Goal: Task Accomplishment & Management: Manage account settings

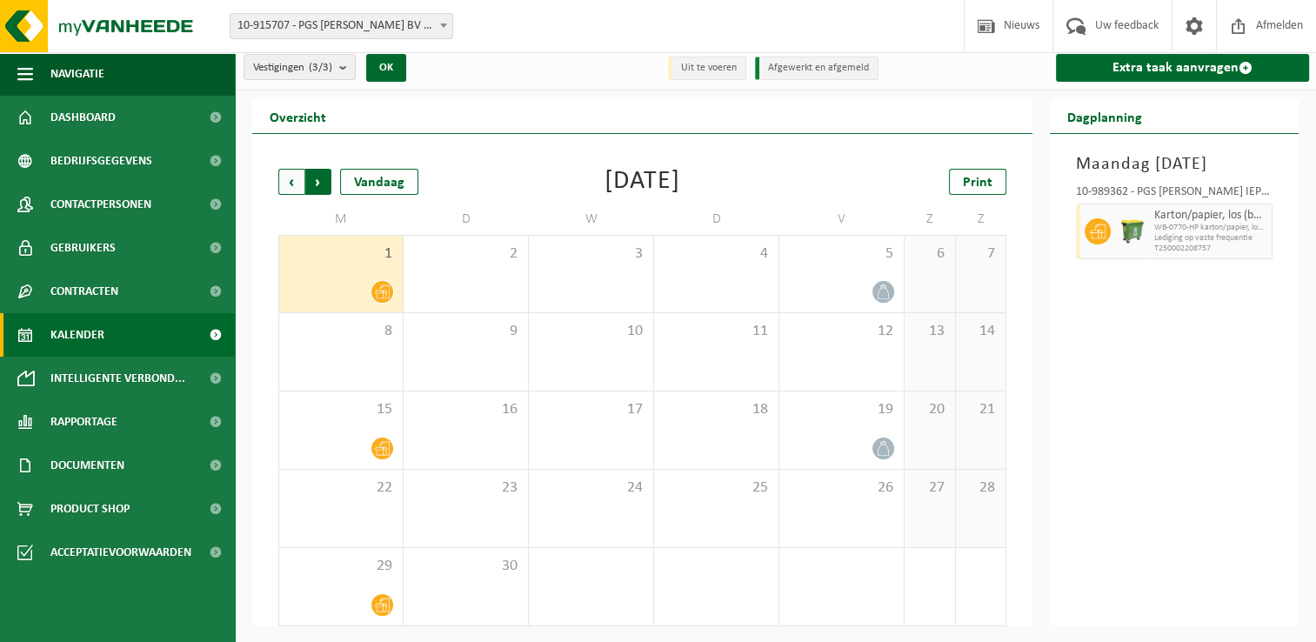
click at [285, 182] on span "Vorige" at bounding box center [291, 182] width 26 height 26
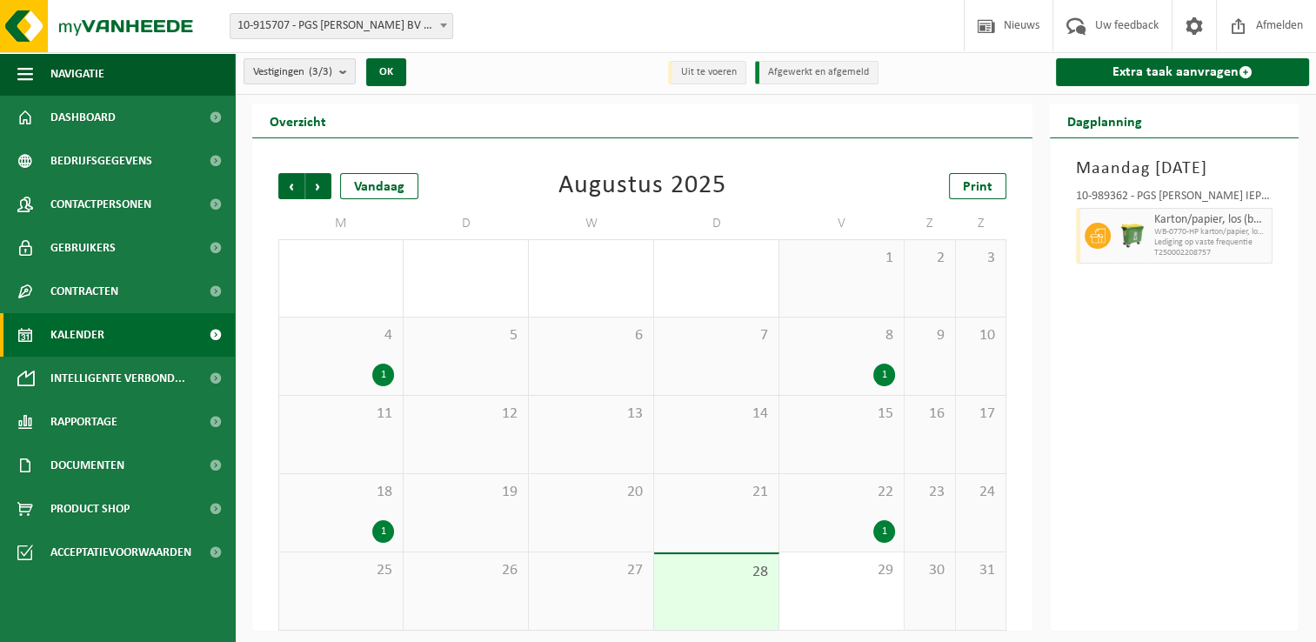
scroll to position [7, 0]
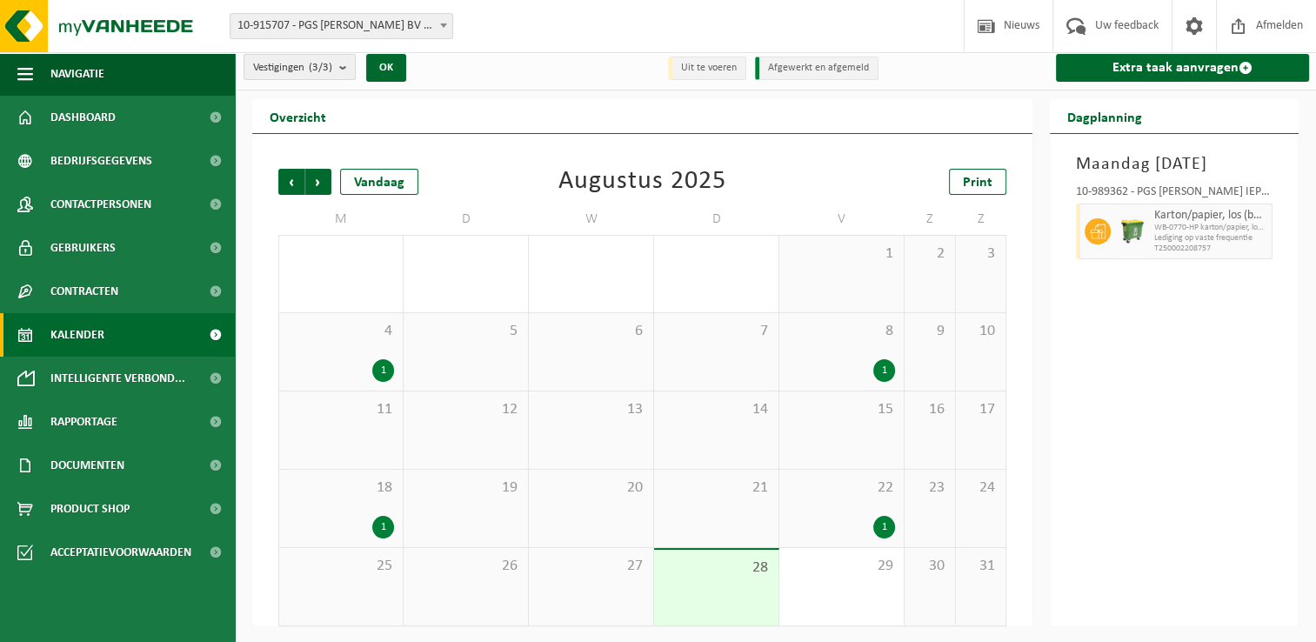
click at [887, 520] on div "1" at bounding box center [884, 527] width 22 height 23
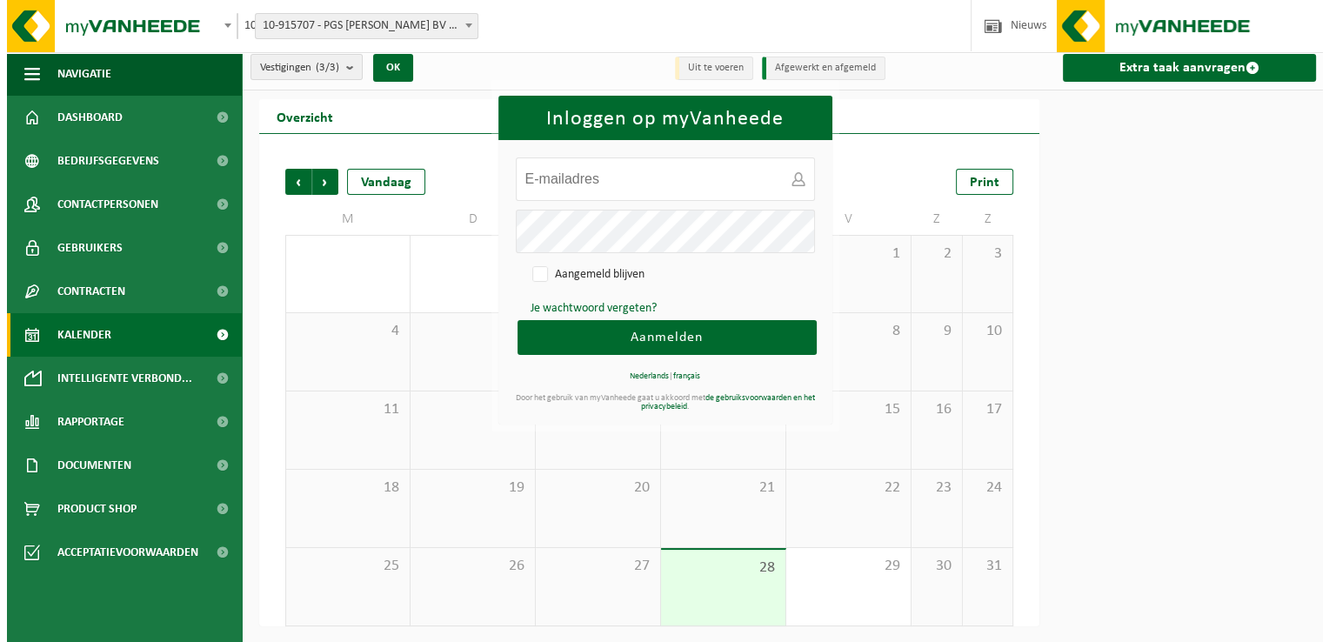
scroll to position [0, 0]
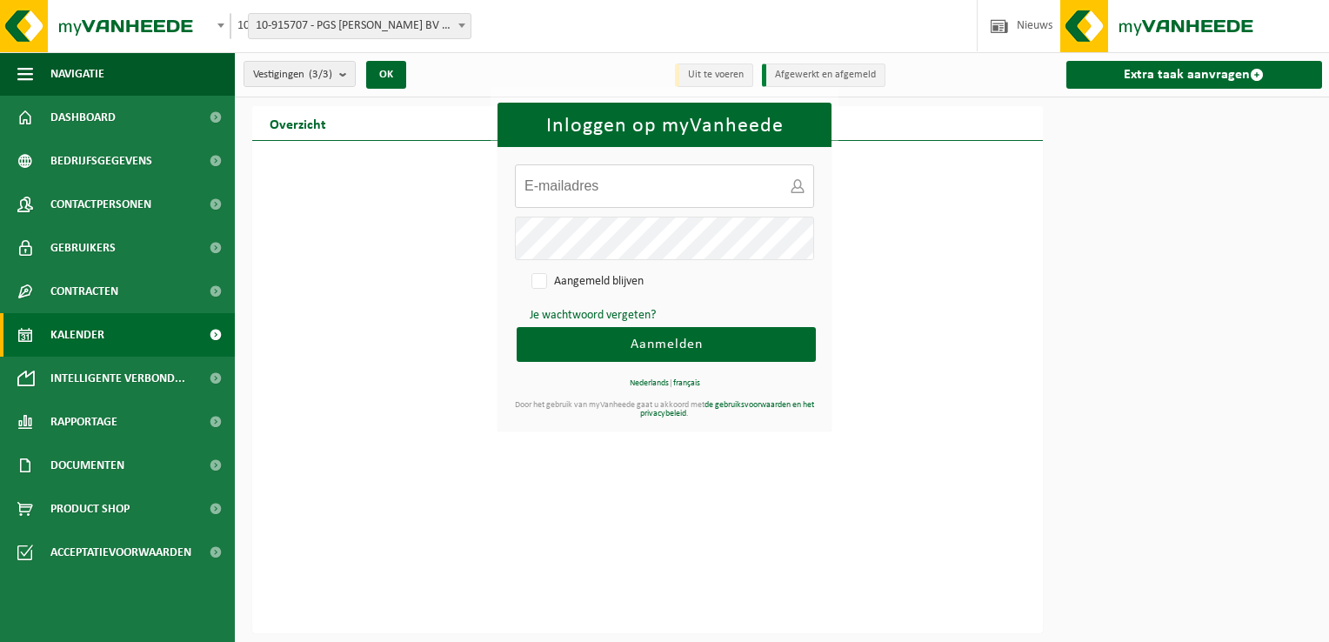
type input "[PERSON_NAME][EMAIL_ADDRESS][PERSON_NAME][DOMAIN_NAME]"
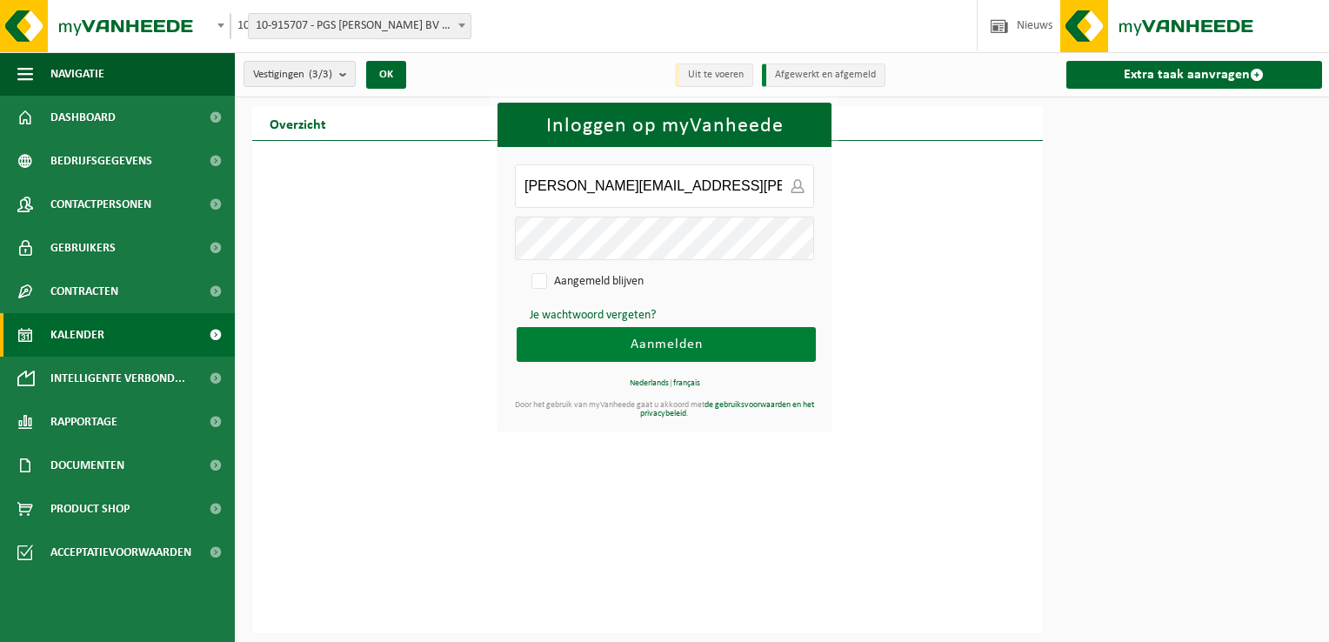
click at [664, 346] on span "Aanmelden" at bounding box center [667, 344] width 72 height 14
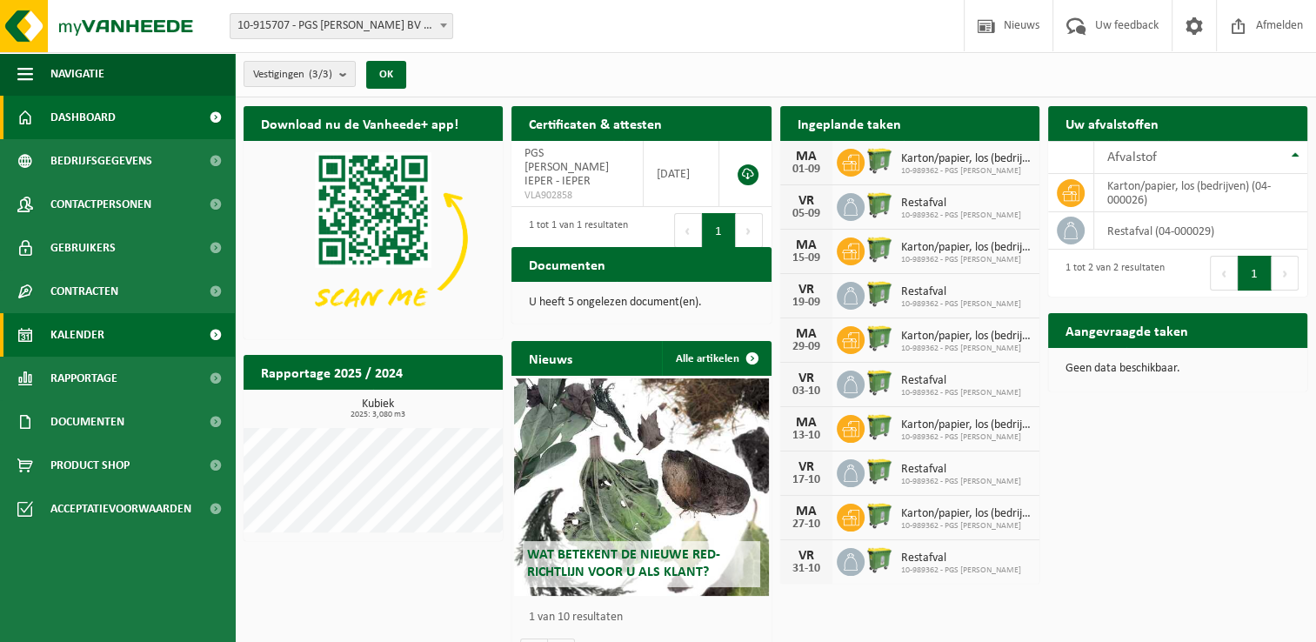
click at [63, 331] on span "Kalender" at bounding box center [77, 334] width 54 height 43
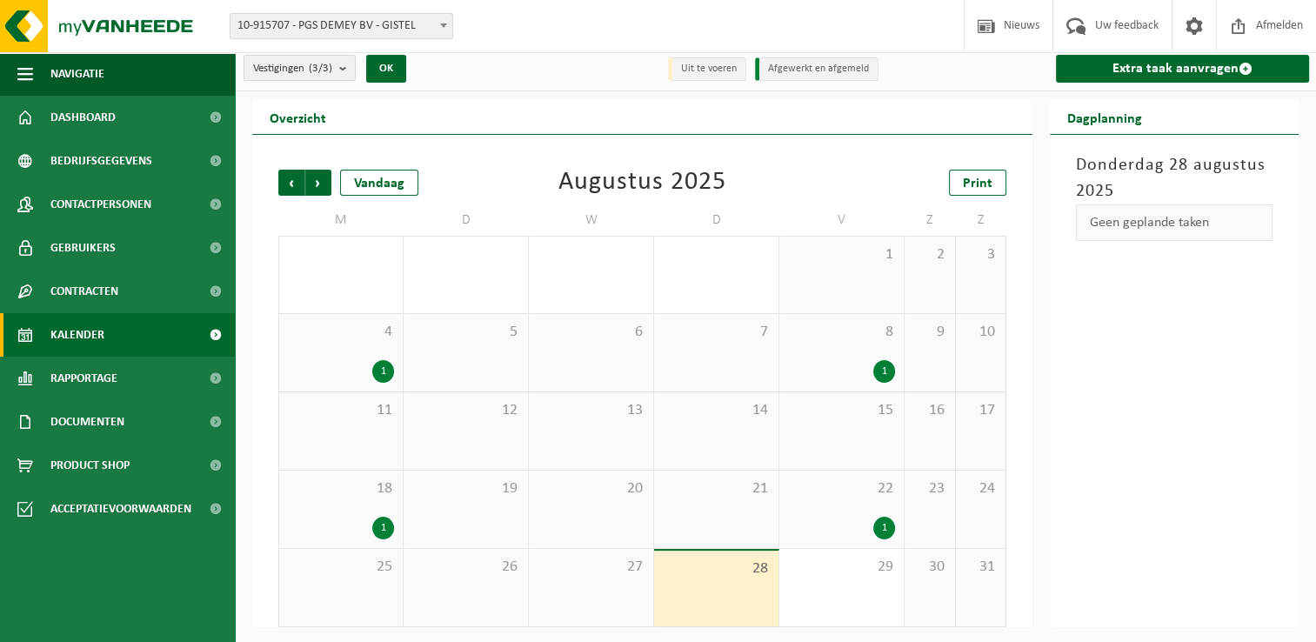
scroll to position [7, 0]
click at [313, 179] on span "Volgende" at bounding box center [318, 182] width 26 height 26
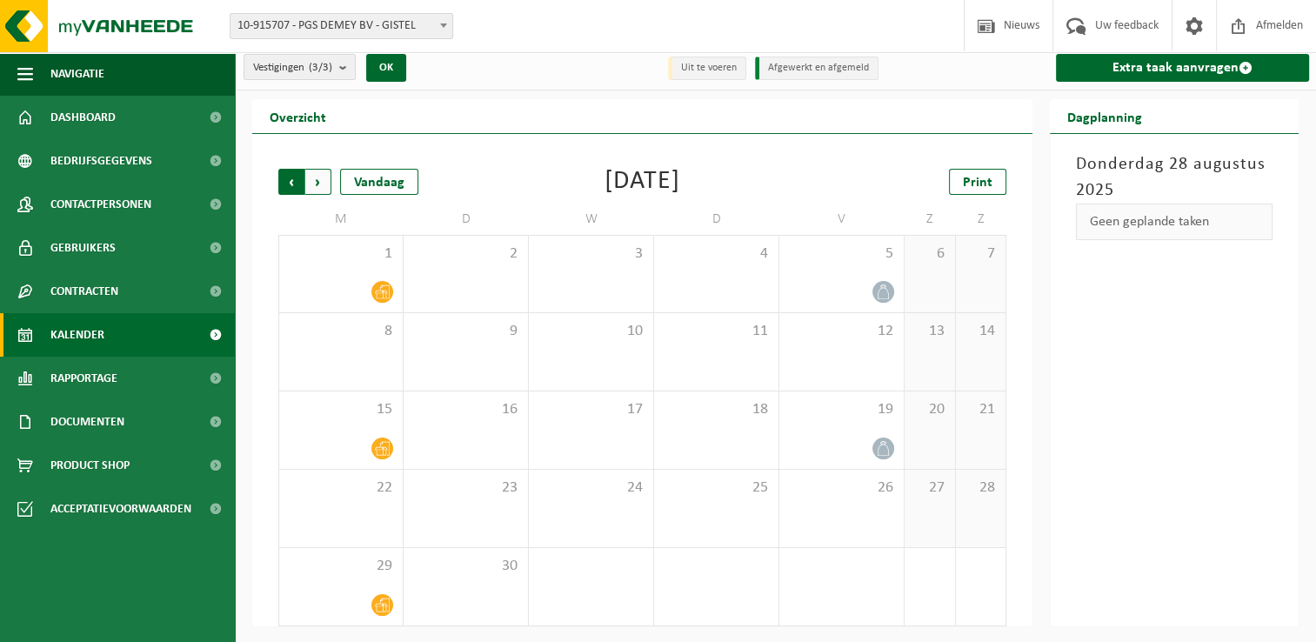
click at [316, 179] on span "Volgende" at bounding box center [318, 182] width 26 height 26
click at [291, 183] on span "Vorige" at bounding box center [291, 182] width 26 height 26
click at [384, 287] on icon at bounding box center [382, 291] width 15 height 15
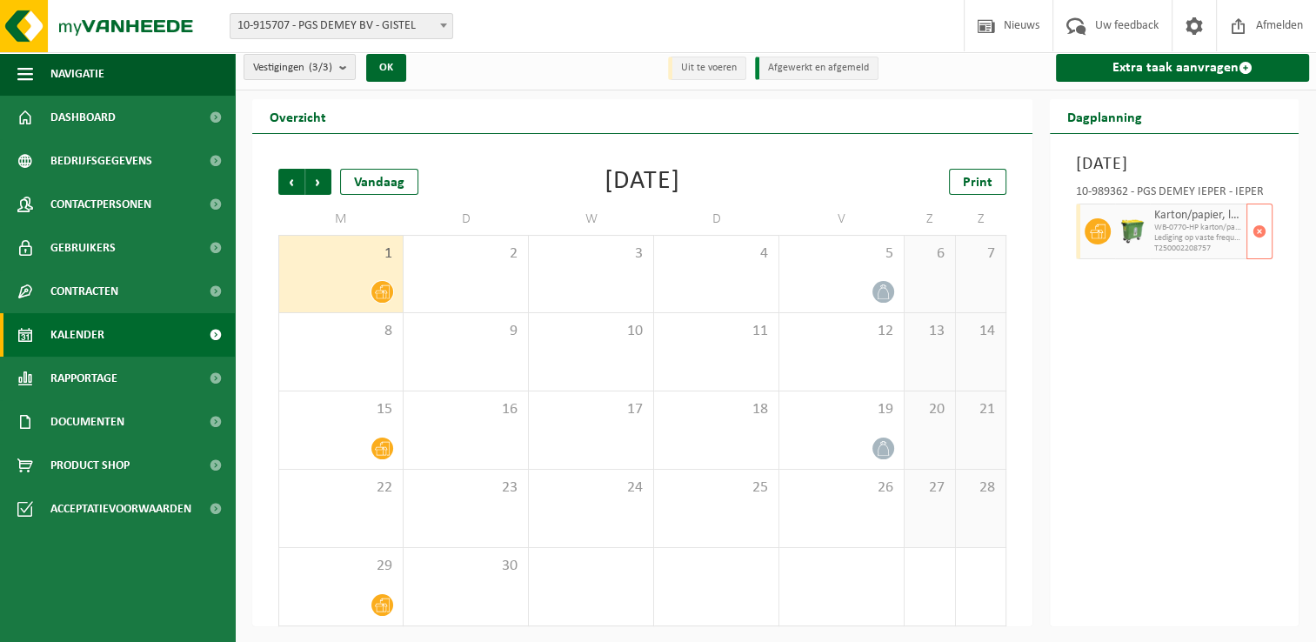
click at [1198, 254] on span "T250002208757" at bounding box center [1198, 249] width 88 height 10
click at [1259, 249] on span "button" at bounding box center [1260, 231] width 14 height 35
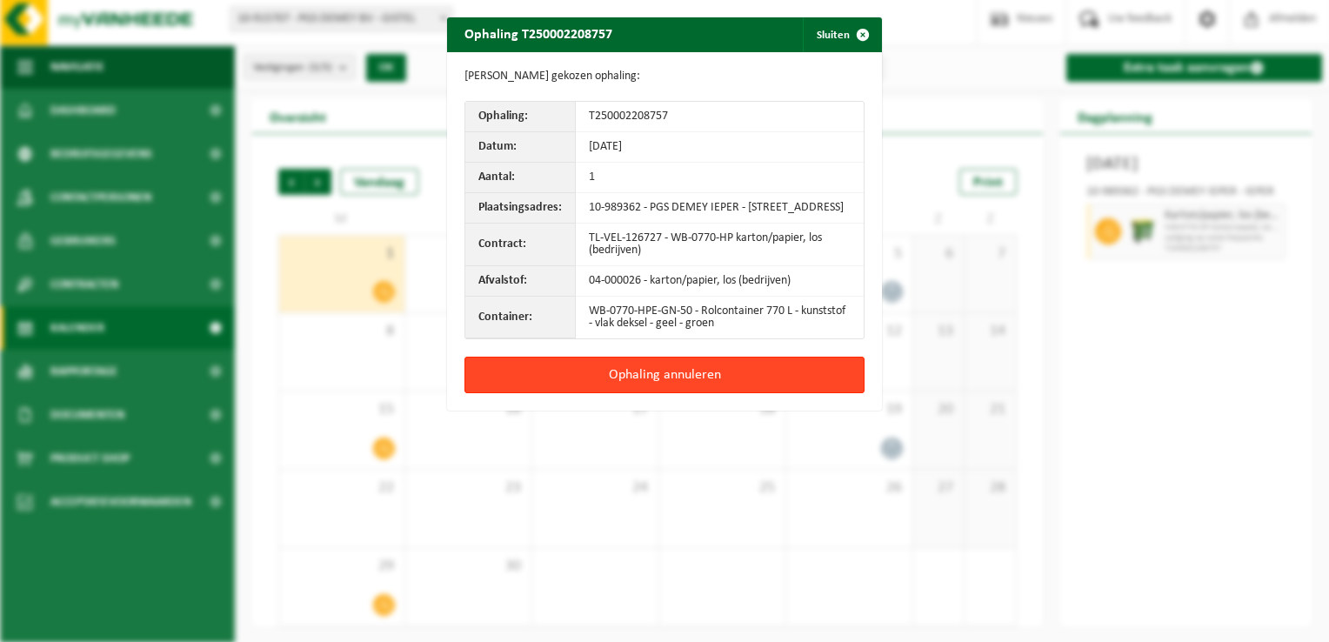
click at [655, 383] on button "Ophaling annuleren" at bounding box center [664, 375] width 400 height 37
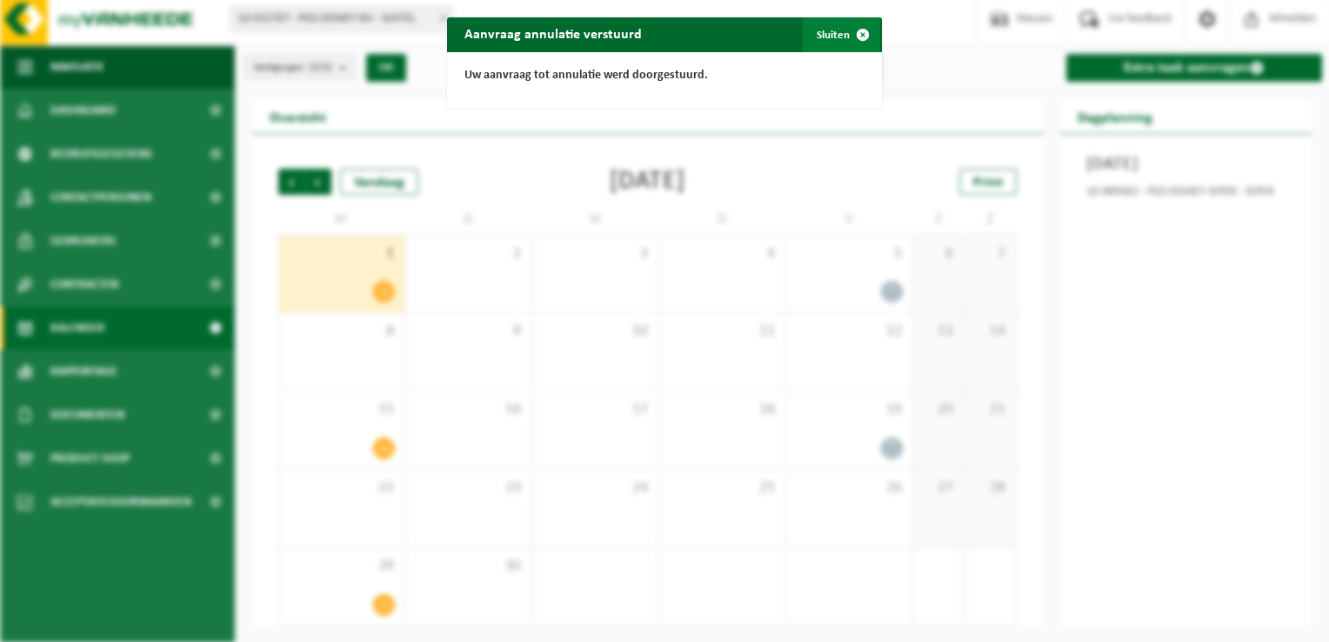
click at [856, 34] on span "button" at bounding box center [862, 34] width 35 height 35
